Goal: Obtain resource: Download file/media

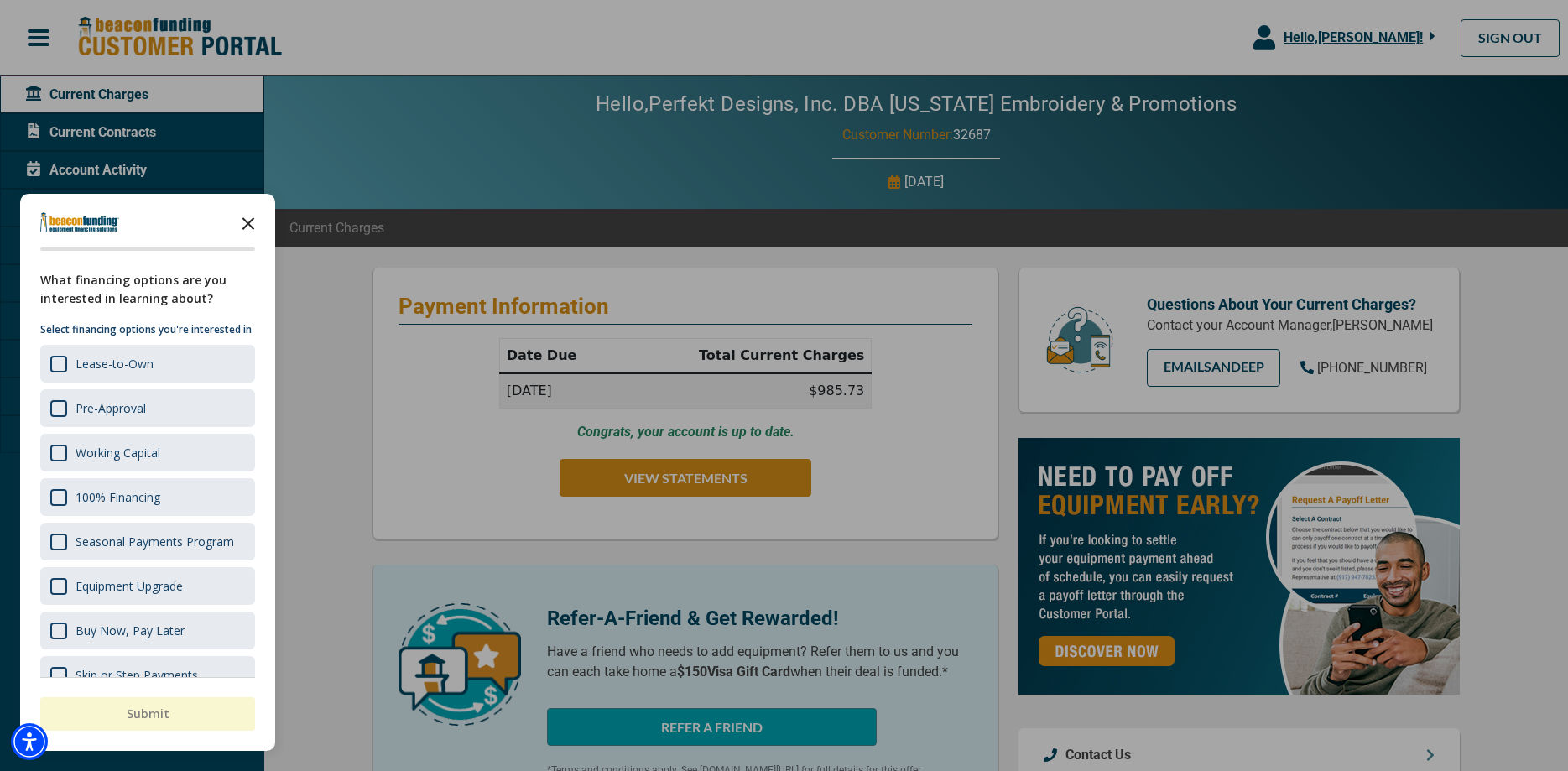
click at [245, 213] on icon "Close the survey" at bounding box center [248, 222] width 33 height 33
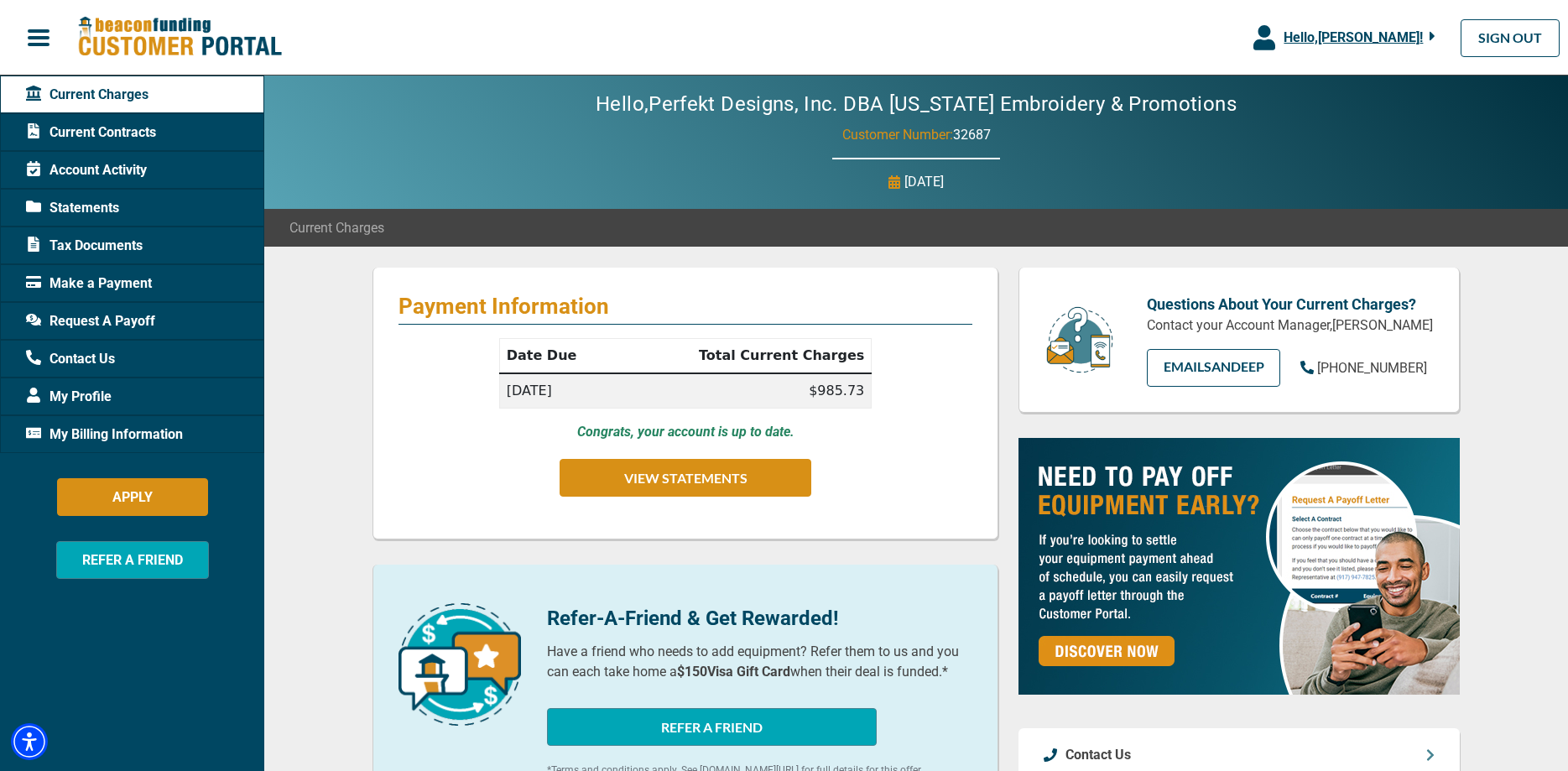
click at [131, 130] on span "Current Contracts" at bounding box center [90, 132] width 130 height 20
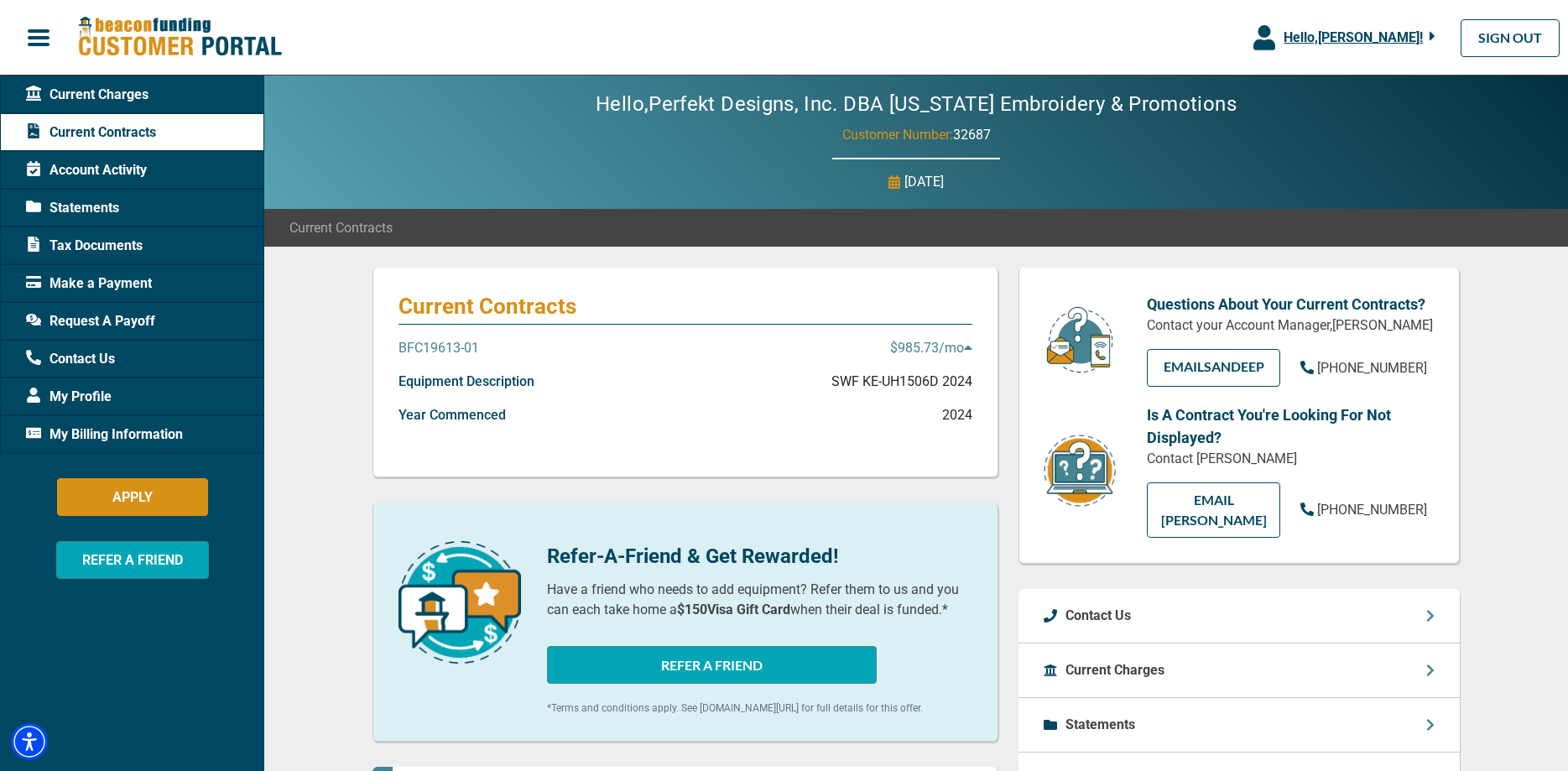
click at [111, 239] on span "Tax Documents" at bounding box center [84, 246] width 116 height 20
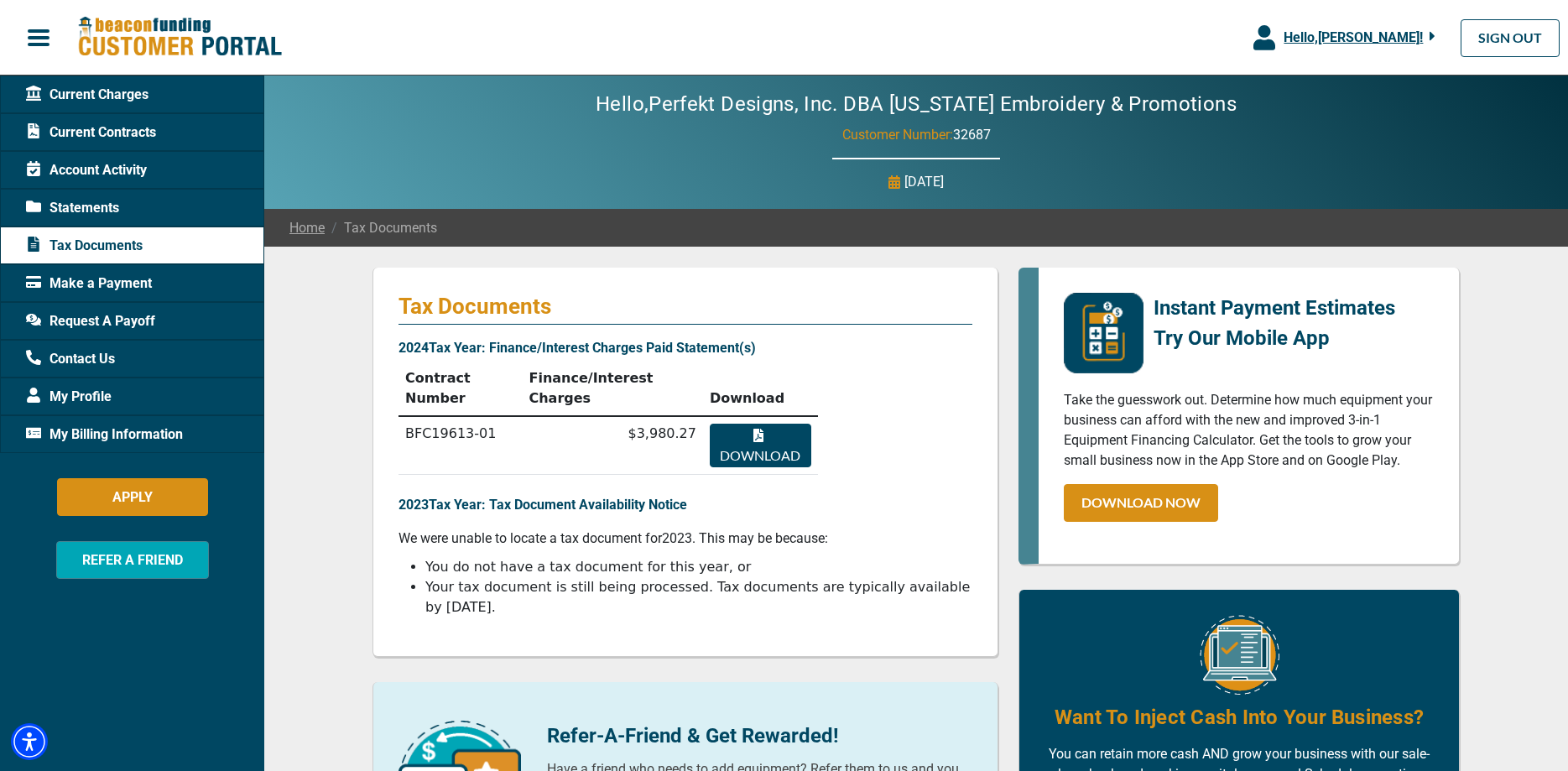
click at [770, 424] on button "Download" at bounding box center [760, 445] width 102 height 44
drag, startPoint x: 398, startPoint y: 346, endPoint x: 738, endPoint y: 348, distance: 340.0
click at [738, 348] on div "Tax Documents 2024 Tax Year: Finance/Interest Charges Paid Statement(s) Contrac…" at bounding box center [685, 462] width 625 height 389
copy p "2024 Tax Year: Finance/Interest Charges Paid Statement"
